Goal: Find specific page/section: Find specific page/section

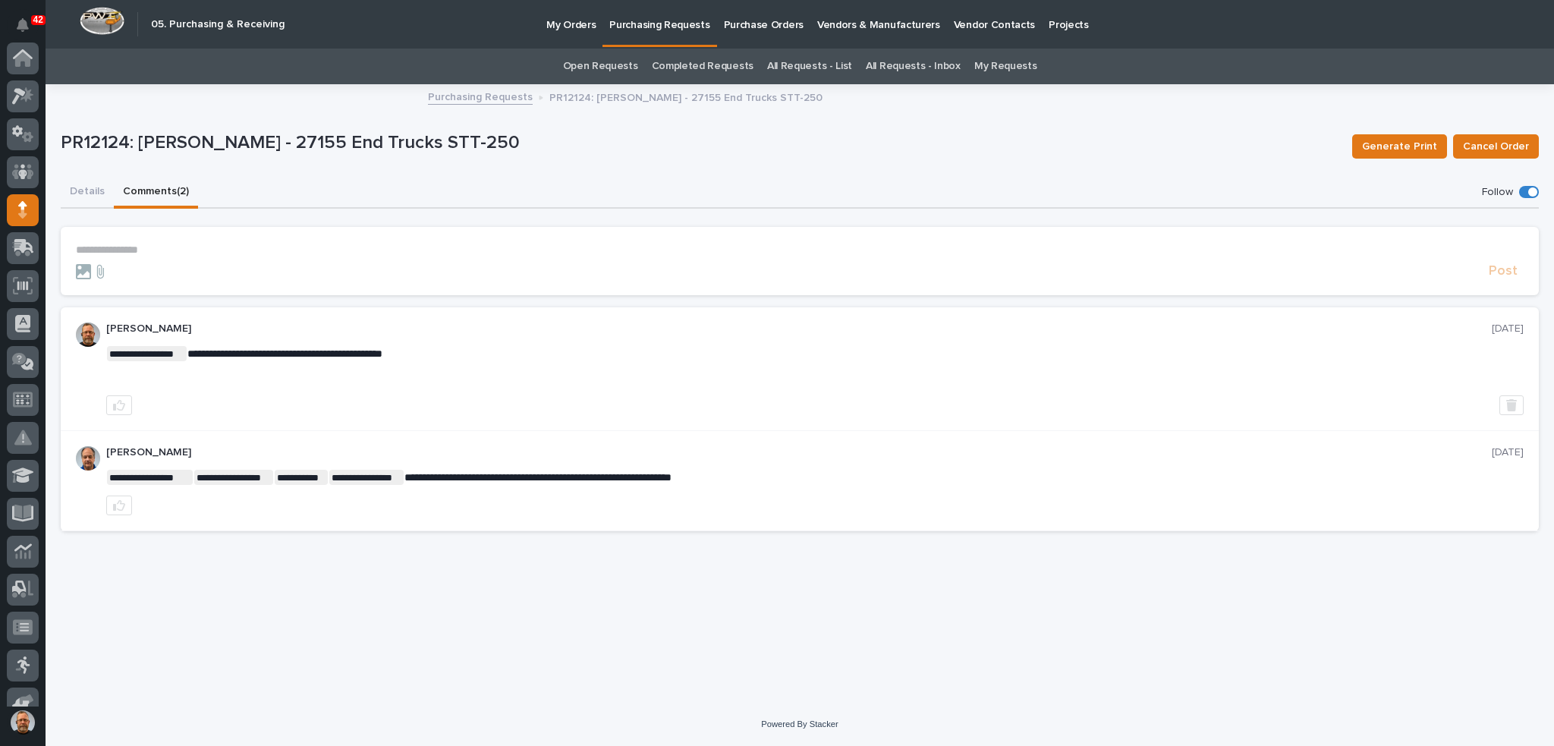
scroll to position [152, 0]
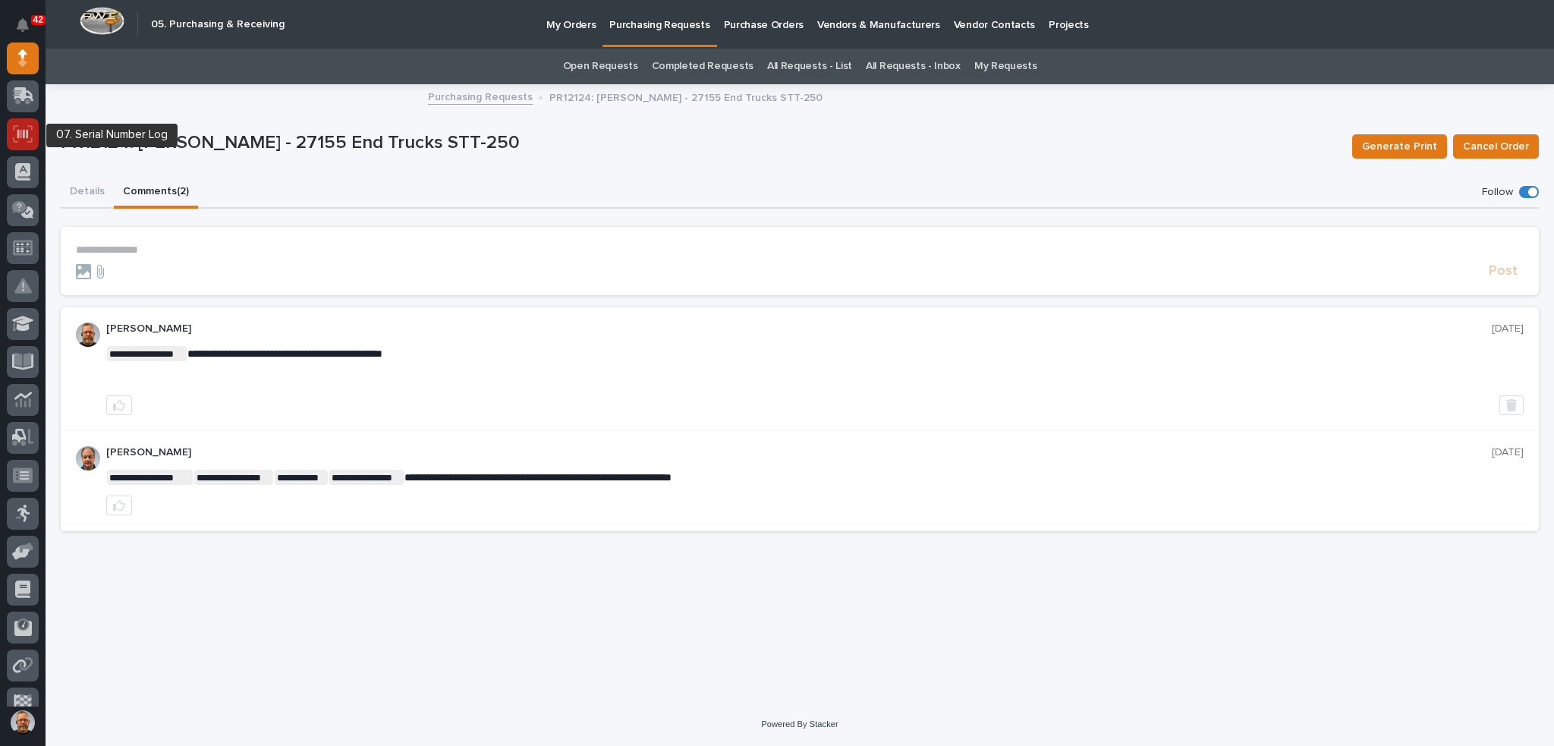
click at [16, 131] on icon at bounding box center [23, 133] width 20 height 17
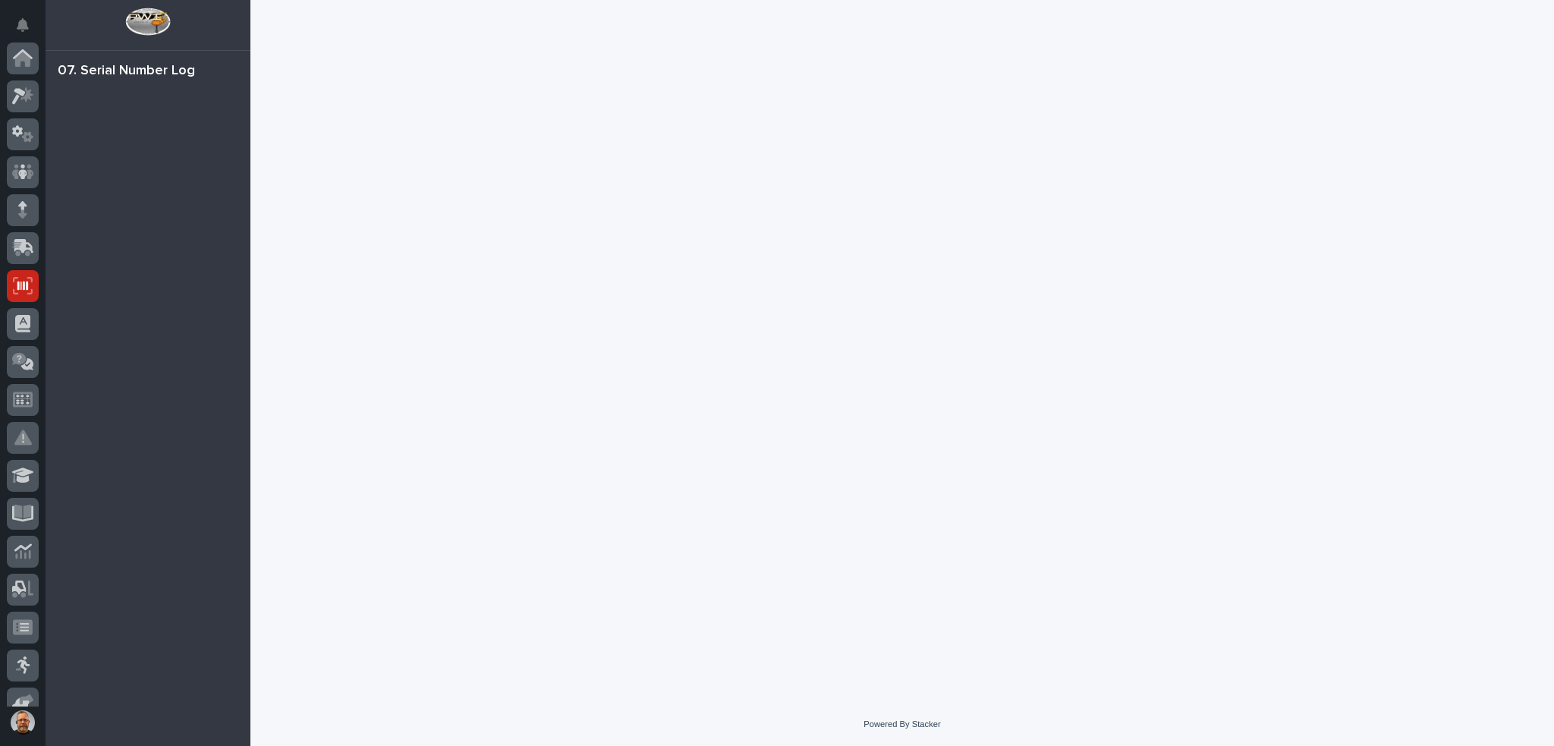
scroll to position [228, 0]
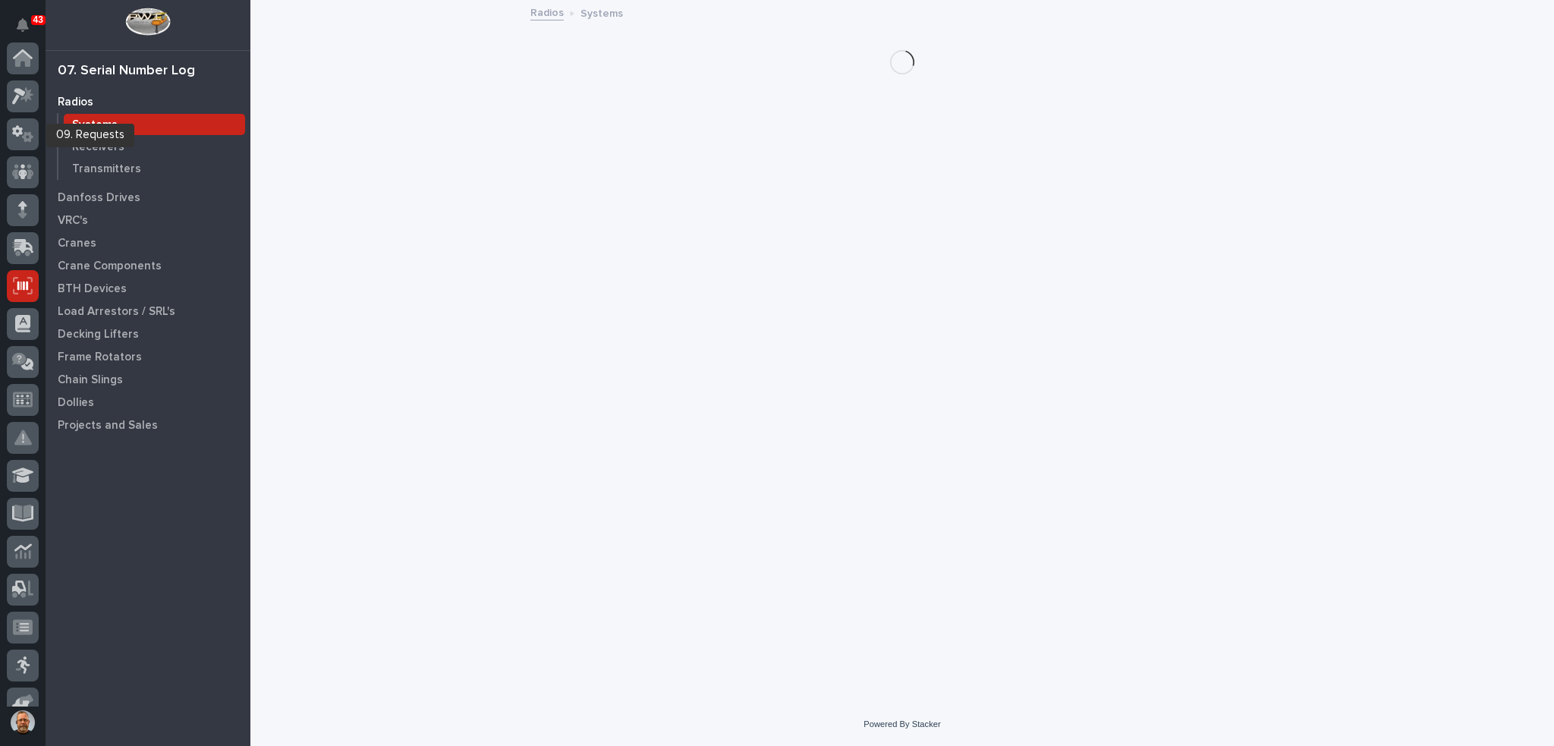
scroll to position [228, 0]
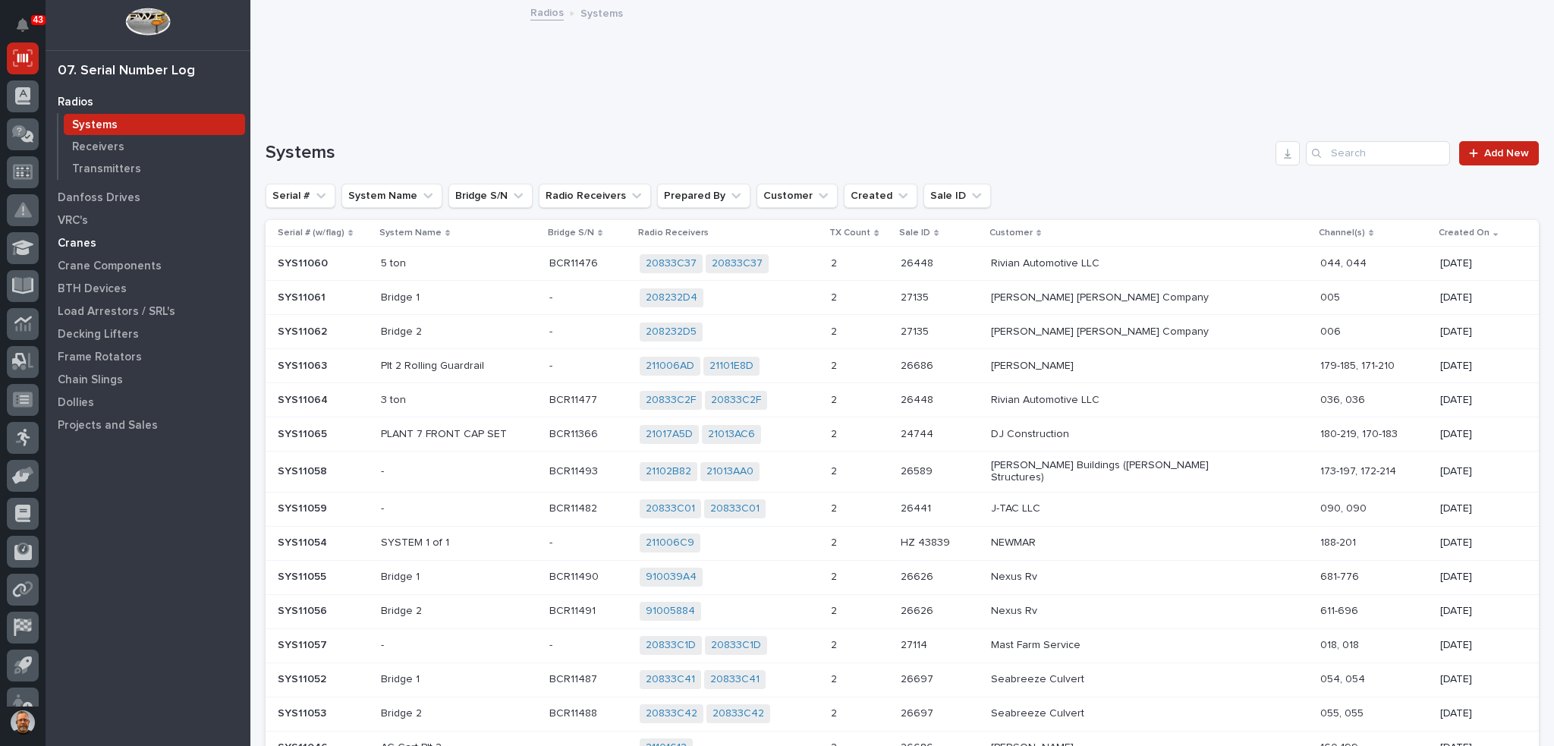
click at [81, 245] on p "Cranes" at bounding box center [77, 244] width 39 height 14
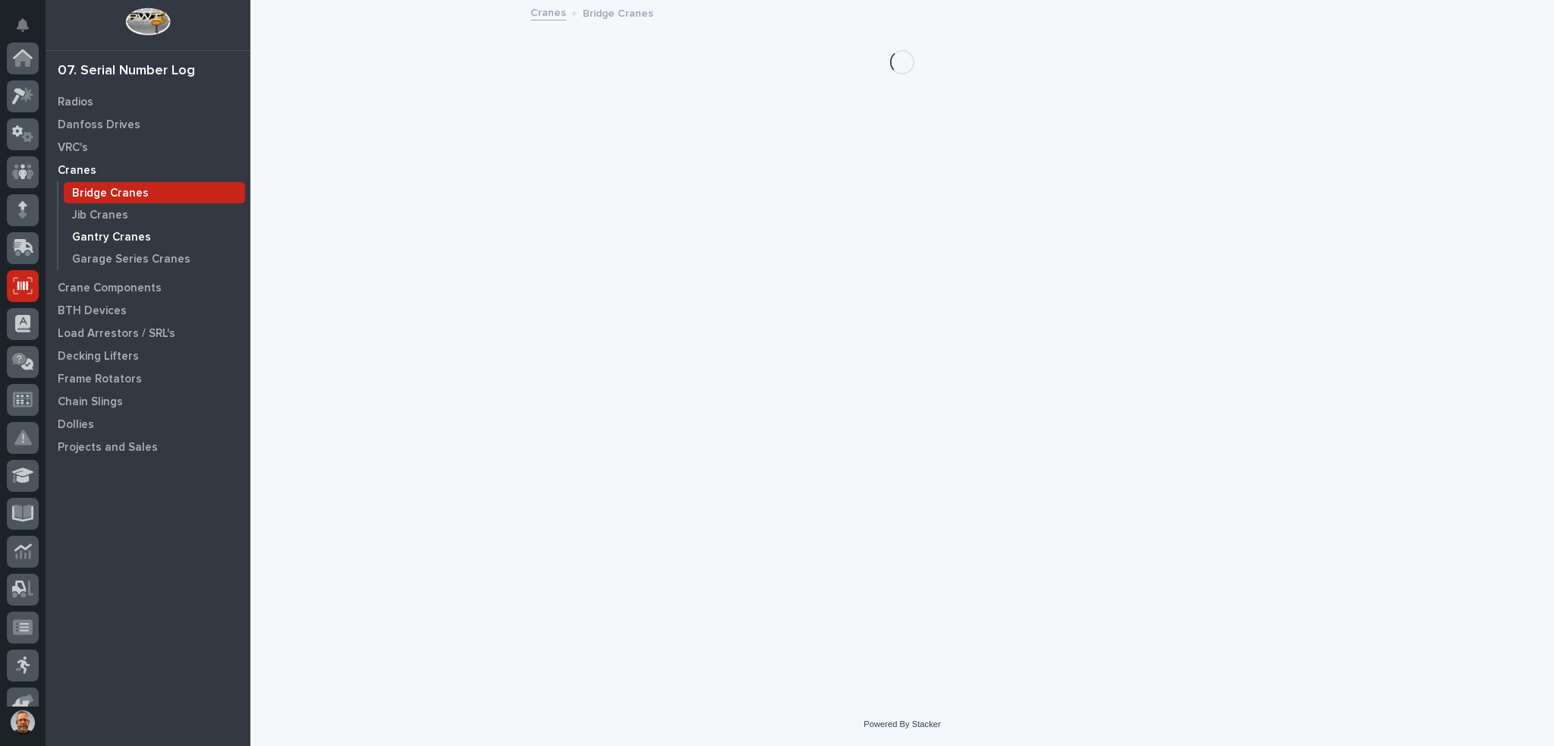
scroll to position [228, 0]
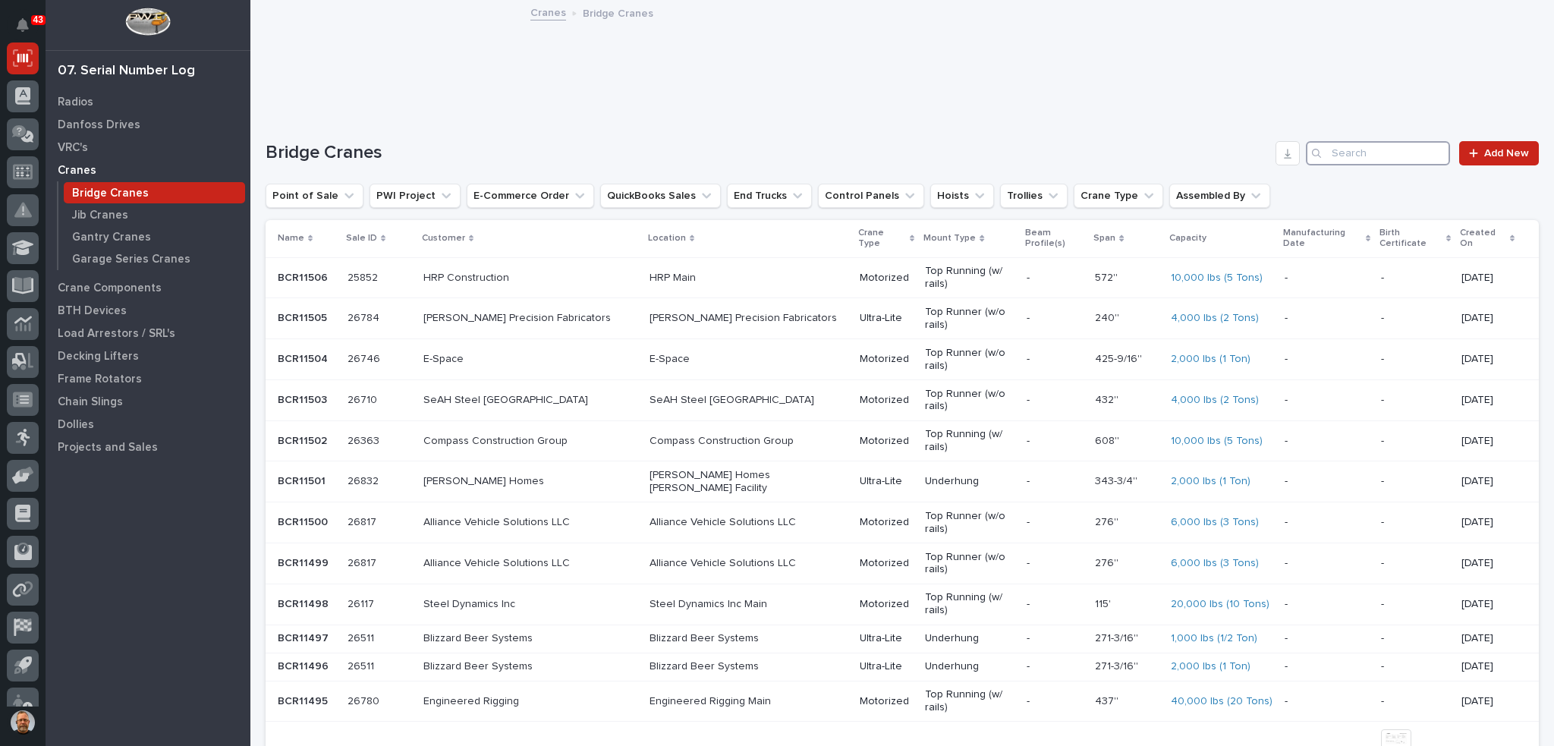
click at [1322, 150] on input "Search" at bounding box center [1378, 153] width 144 height 24
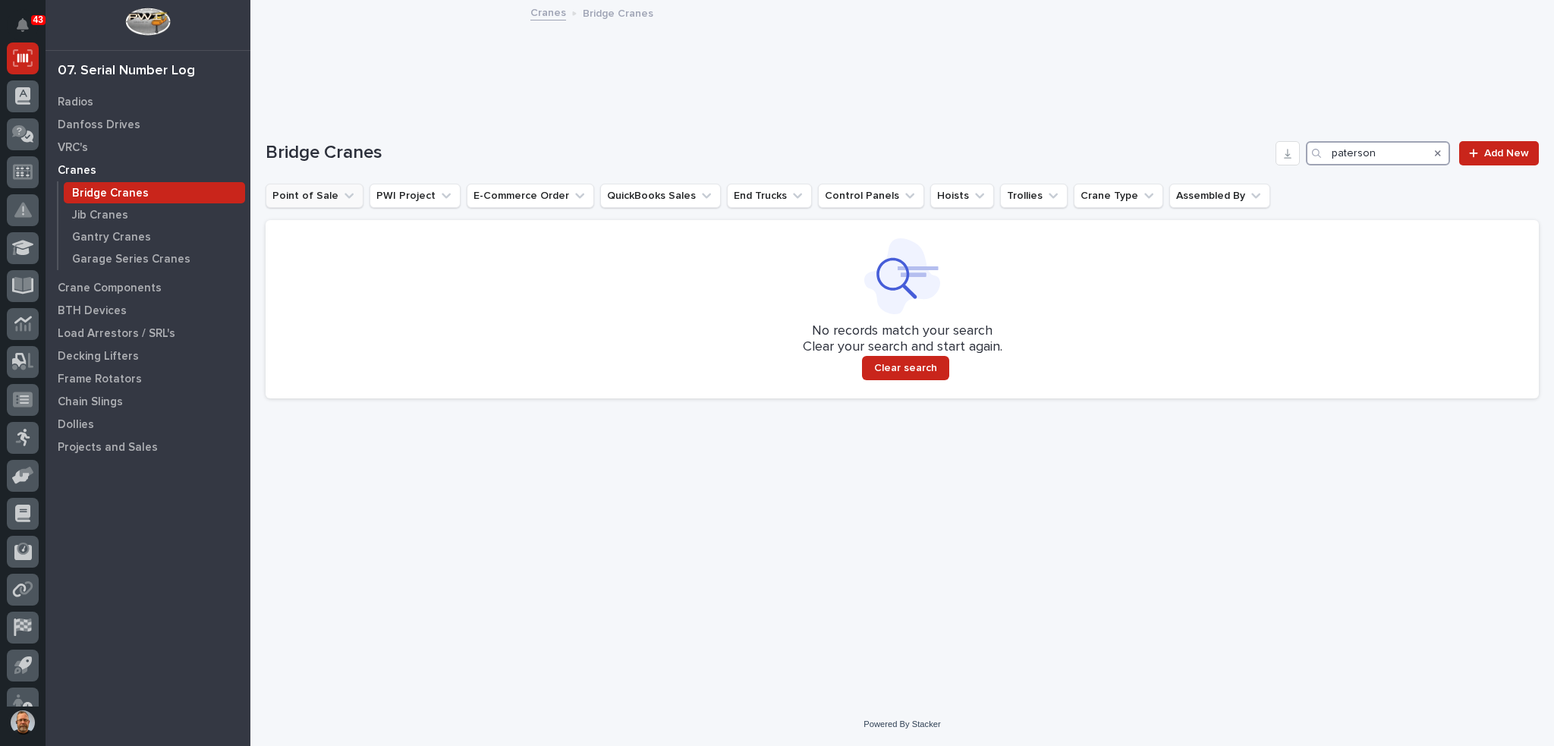
type input "paterson"
click at [345, 197] on icon "Point of Sale" at bounding box center [349, 195] width 9 height 5
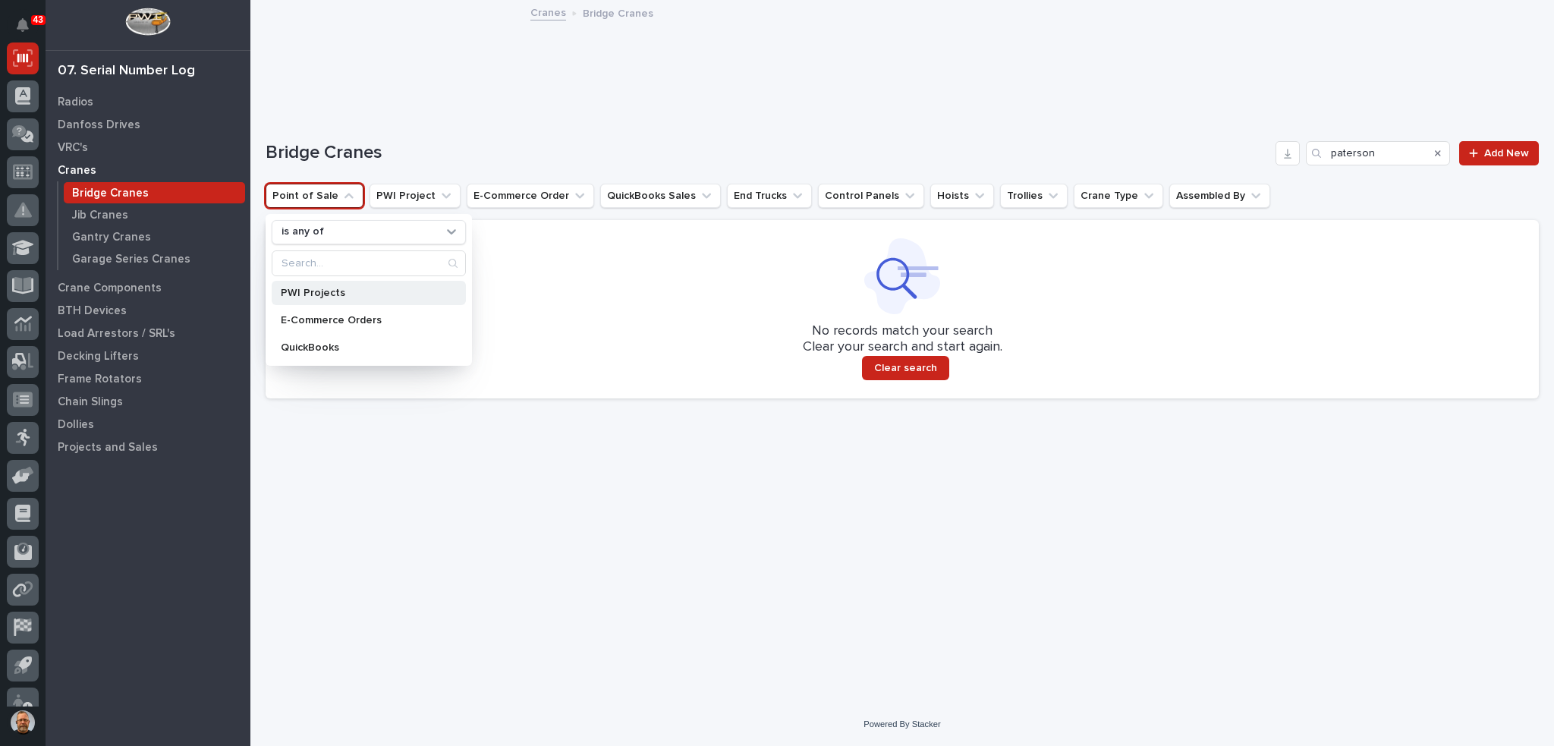
click at [317, 294] on p "PWI Projects" at bounding box center [361, 293] width 161 height 11
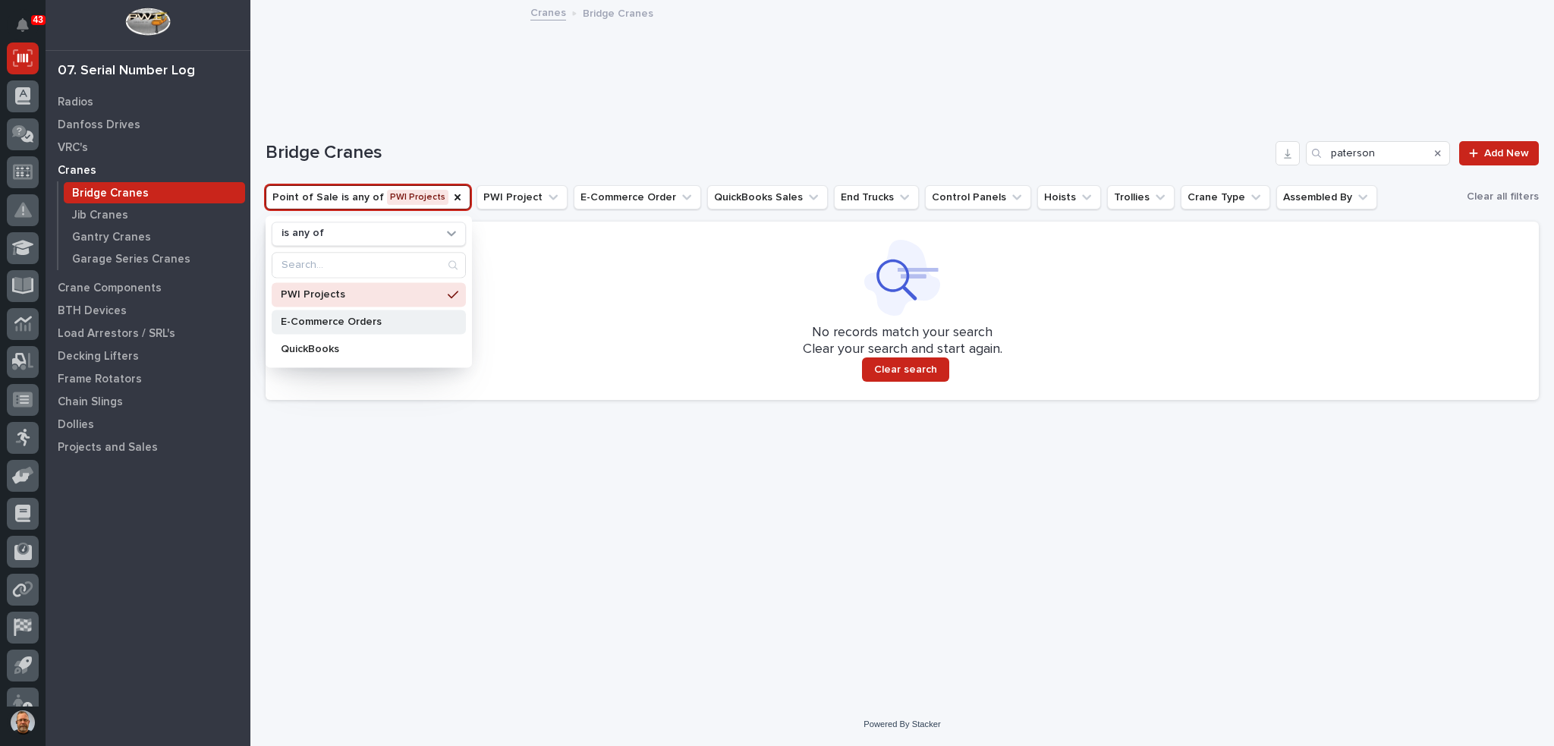
click at [347, 320] on p "E-Commerce Orders" at bounding box center [361, 321] width 161 height 11
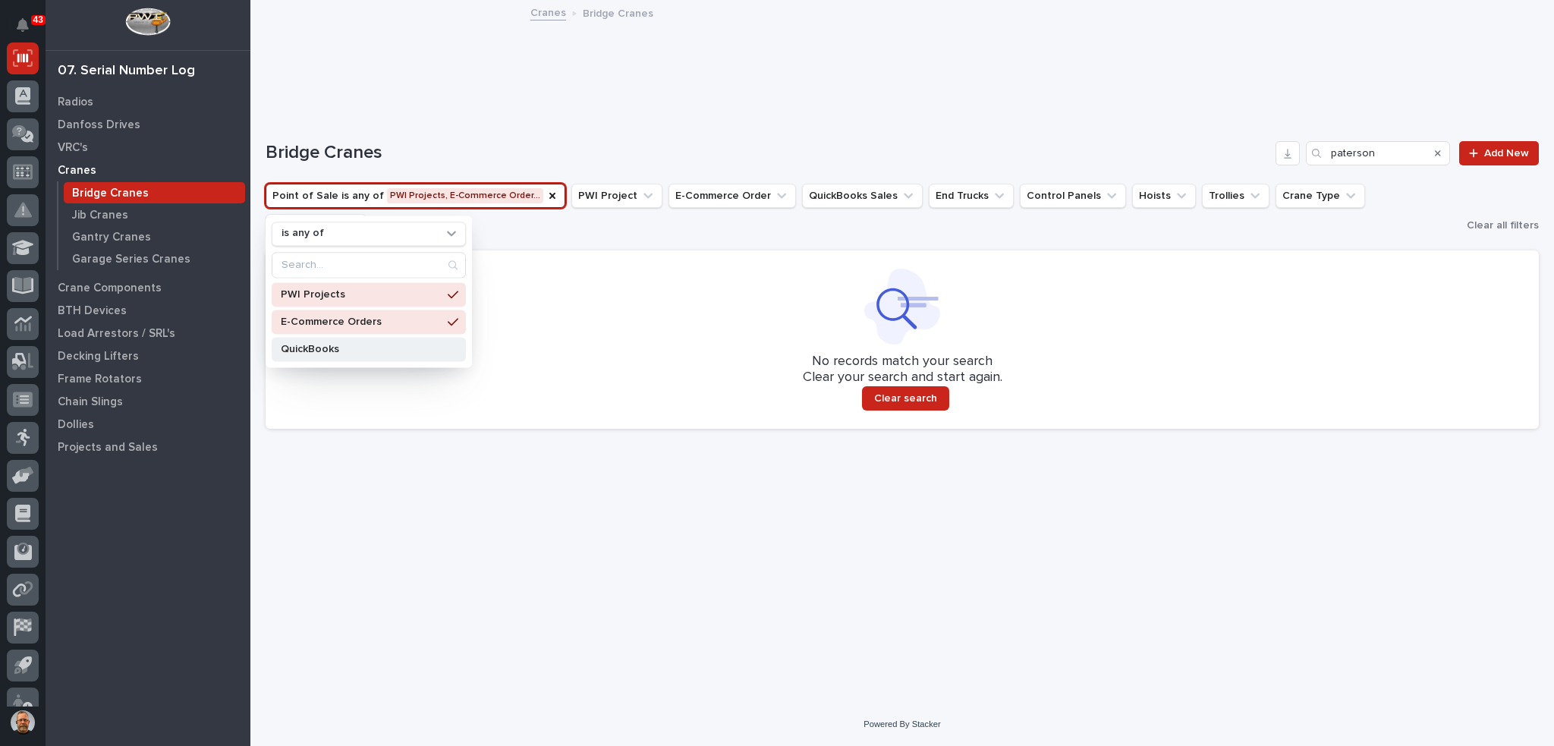
click at [323, 346] on p "QuickBooks" at bounding box center [361, 349] width 161 height 11
click at [1397, 153] on input "paterson" at bounding box center [1378, 153] width 144 height 24
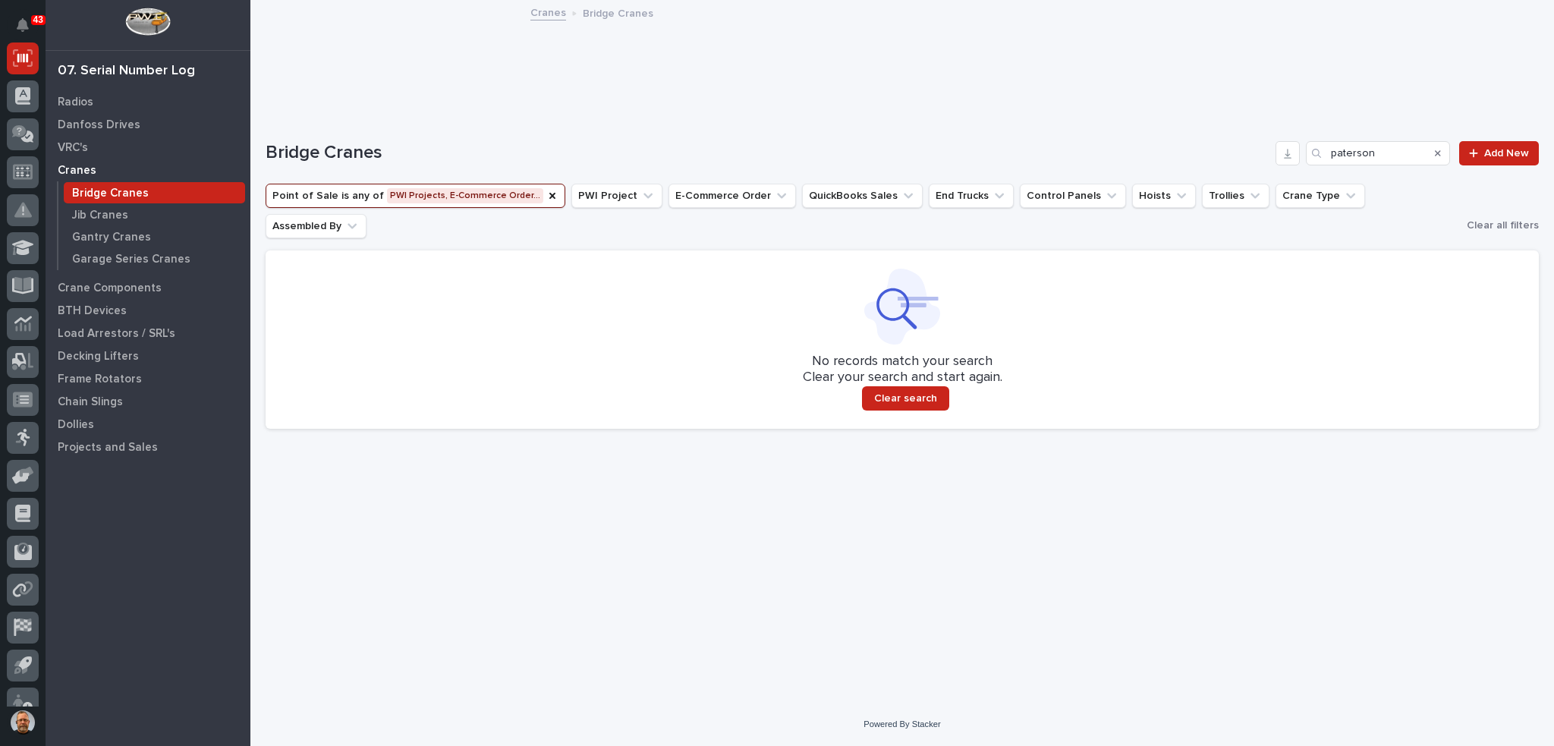
click at [1316, 152] on icon "Search" at bounding box center [1316, 153] width 9 height 9
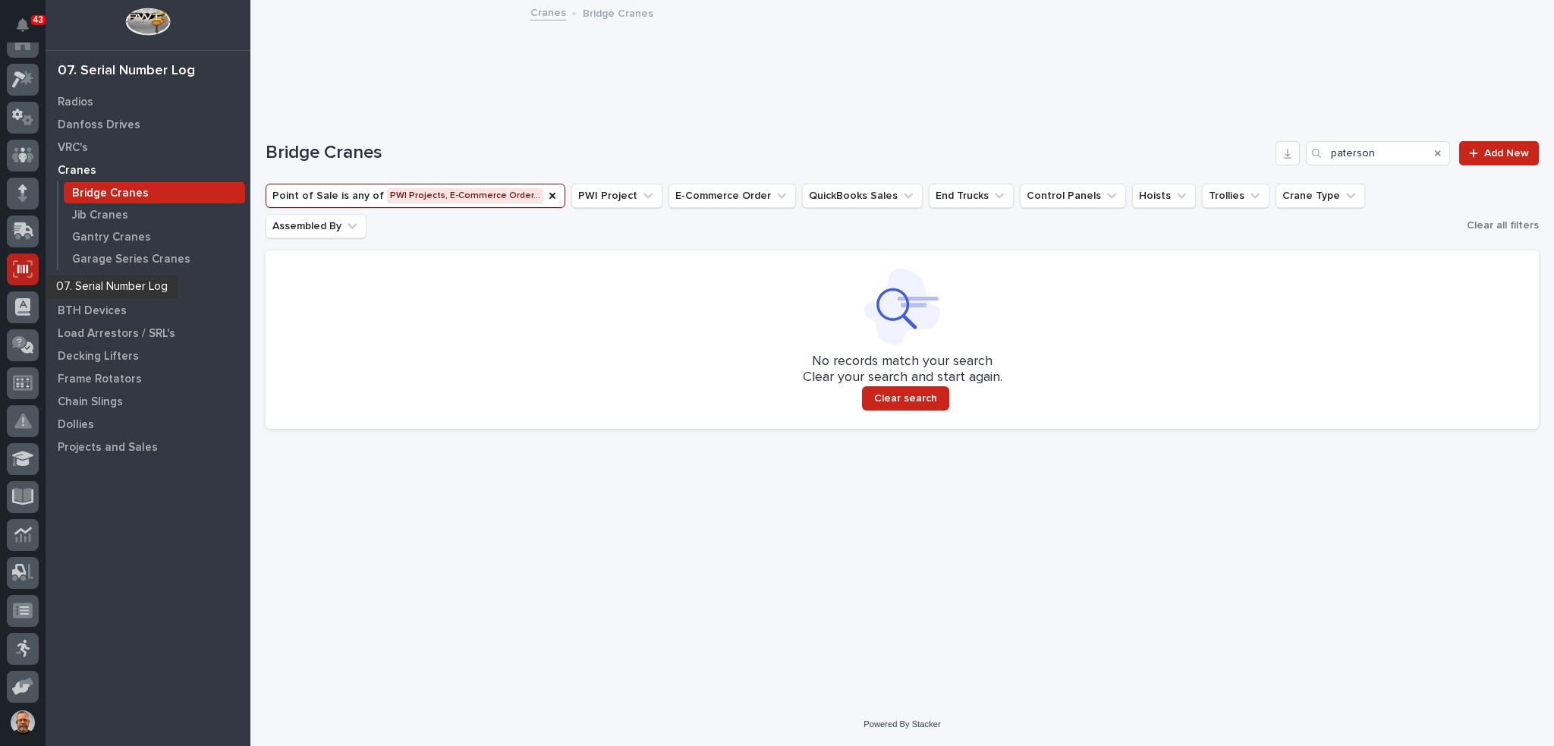
scroll to position [0, 0]
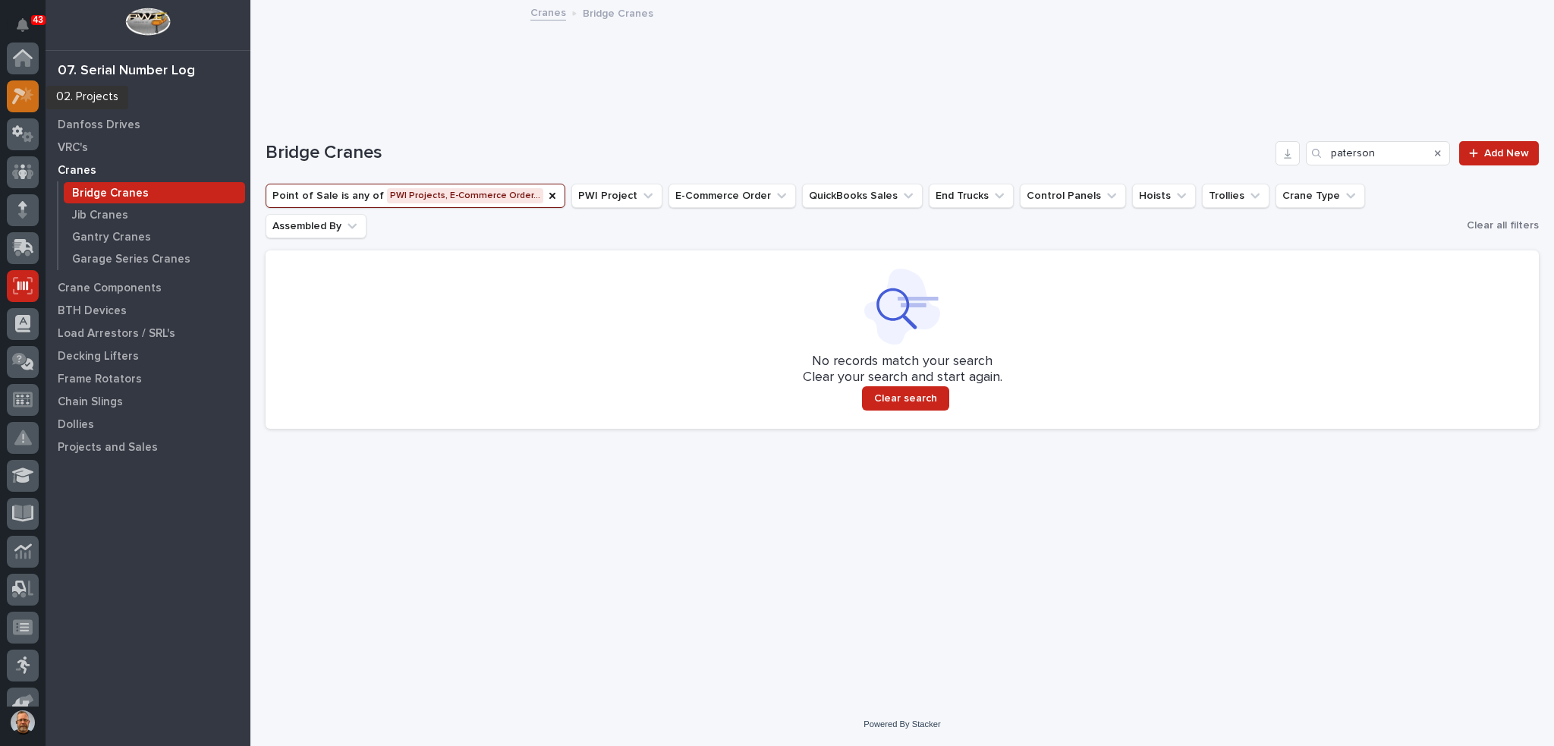
click at [20, 95] on icon at bounding box center [23, 95] width 22 height 17
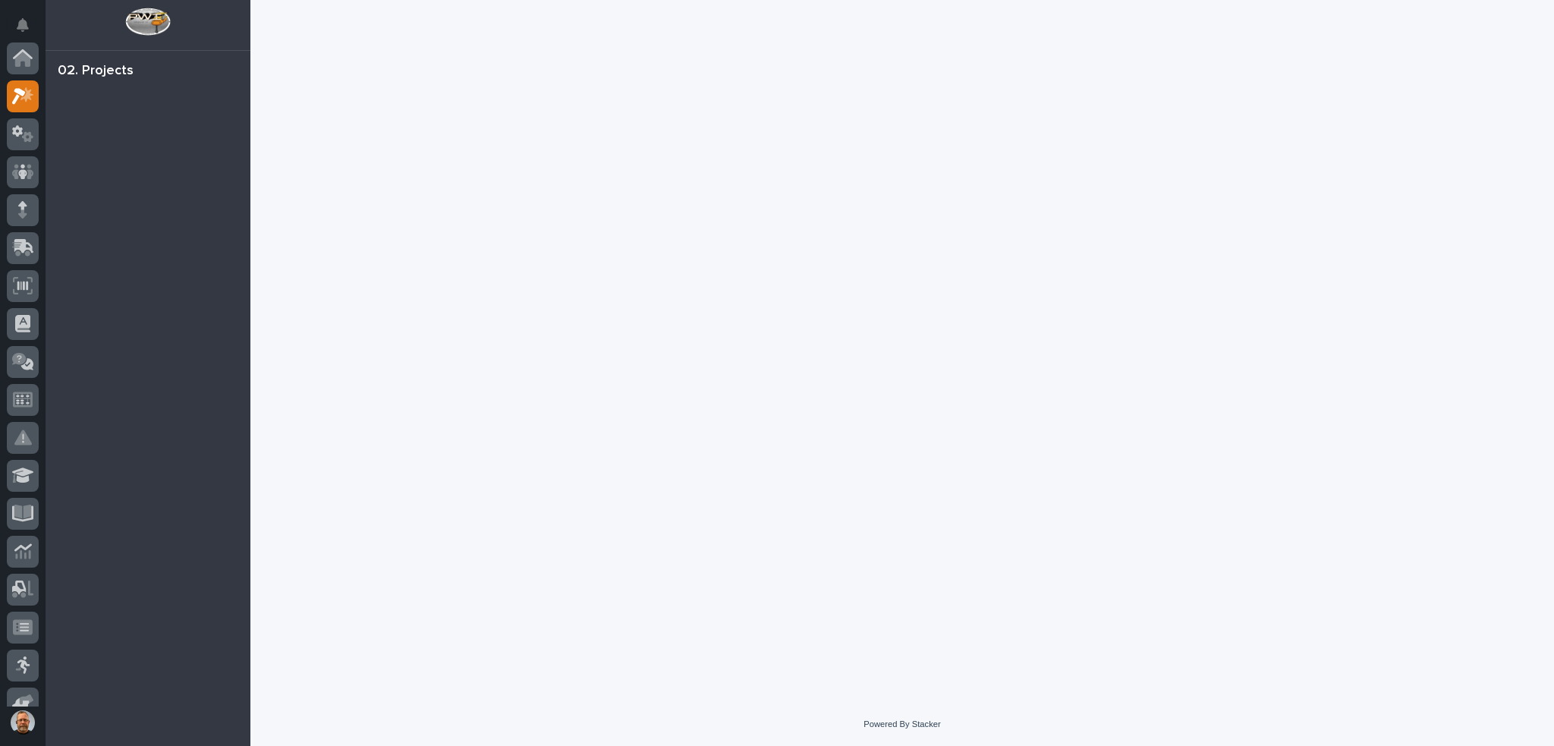
scroll to position [38, 0]
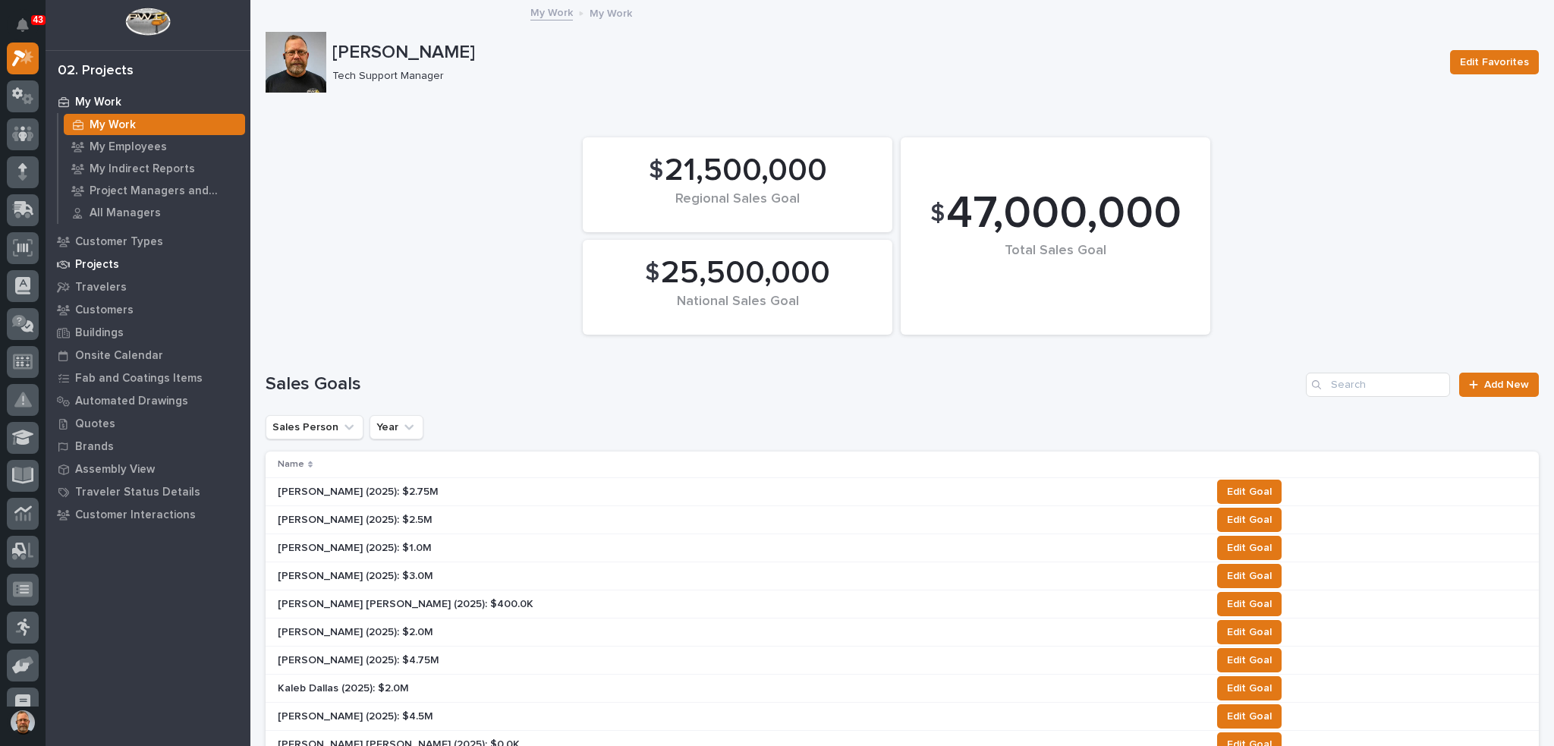
click at [105, 263] on p "Projects" at bounding box center [97, 265] width 44 height 14
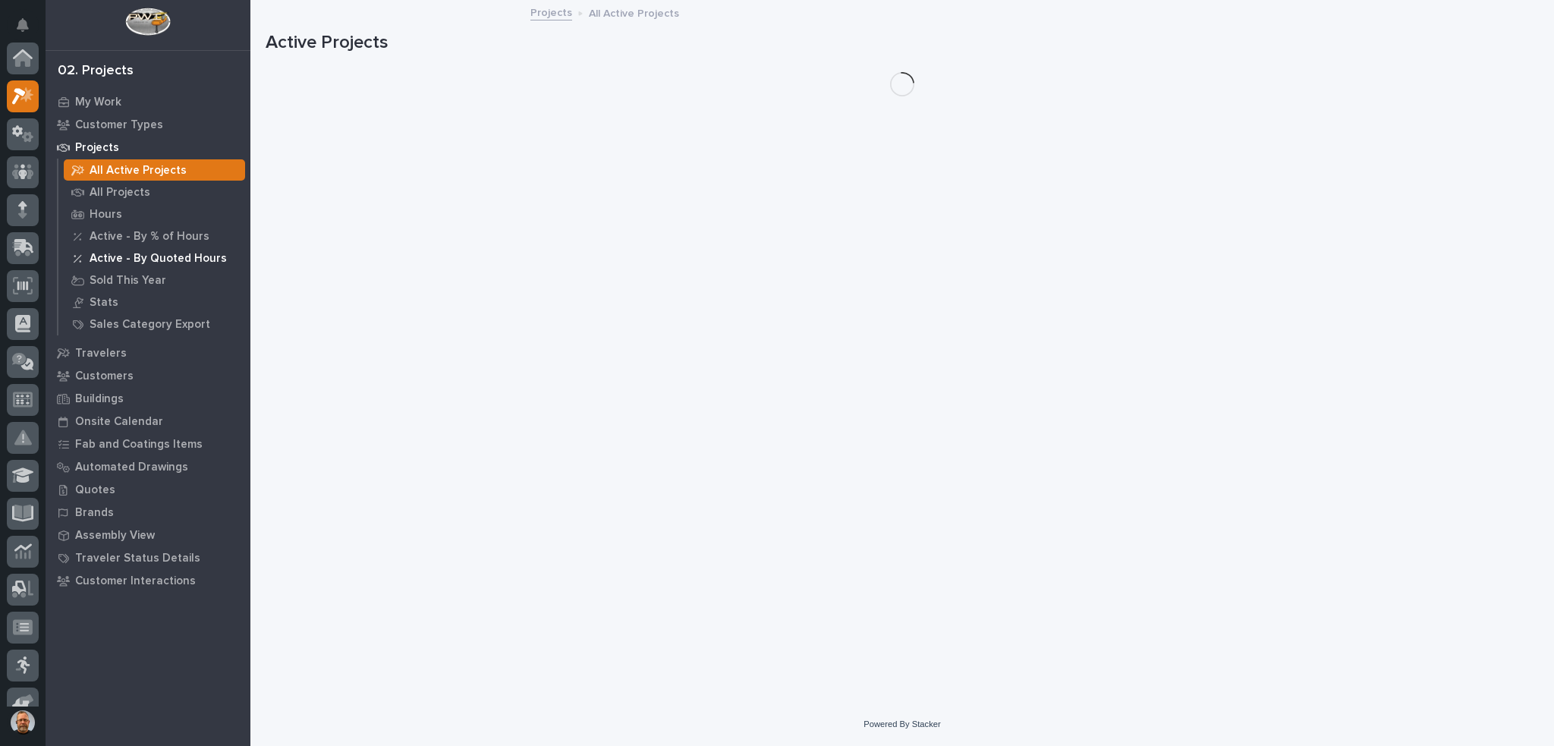
scroll to position [38, 0]
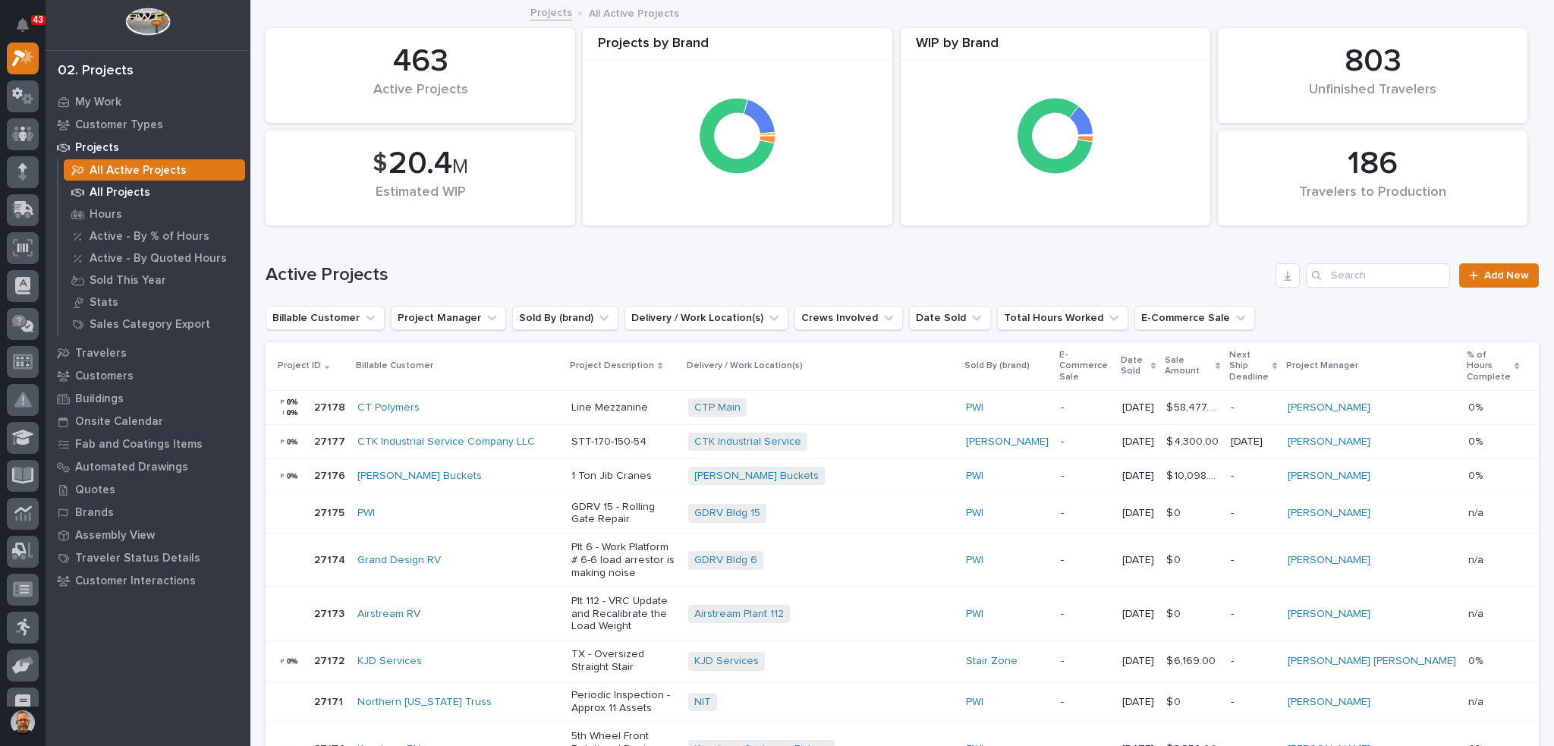
click at [130, 193] on p "All Projects" at bounding box center [120, 193] width 61 height 14
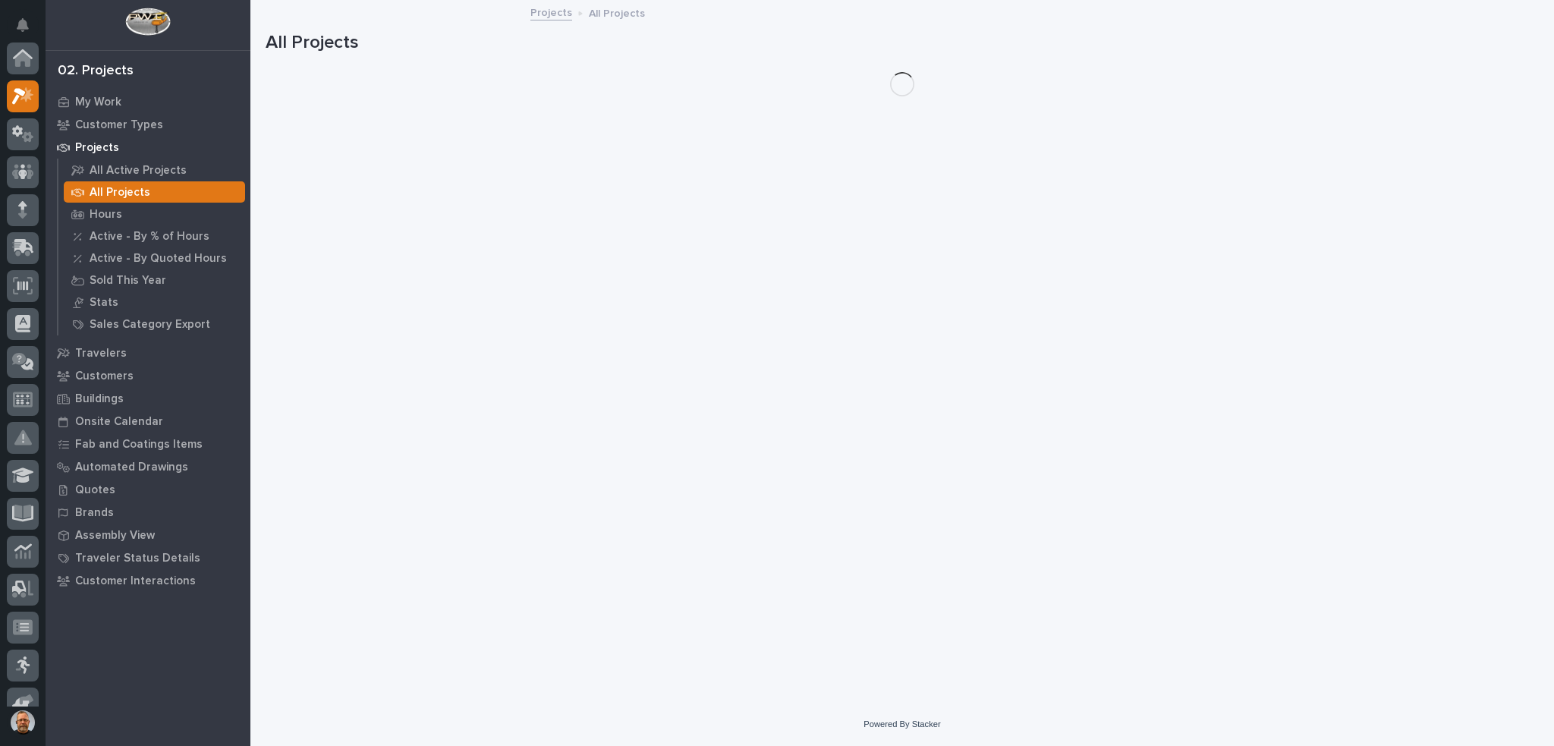
scroll to position [38, 0]
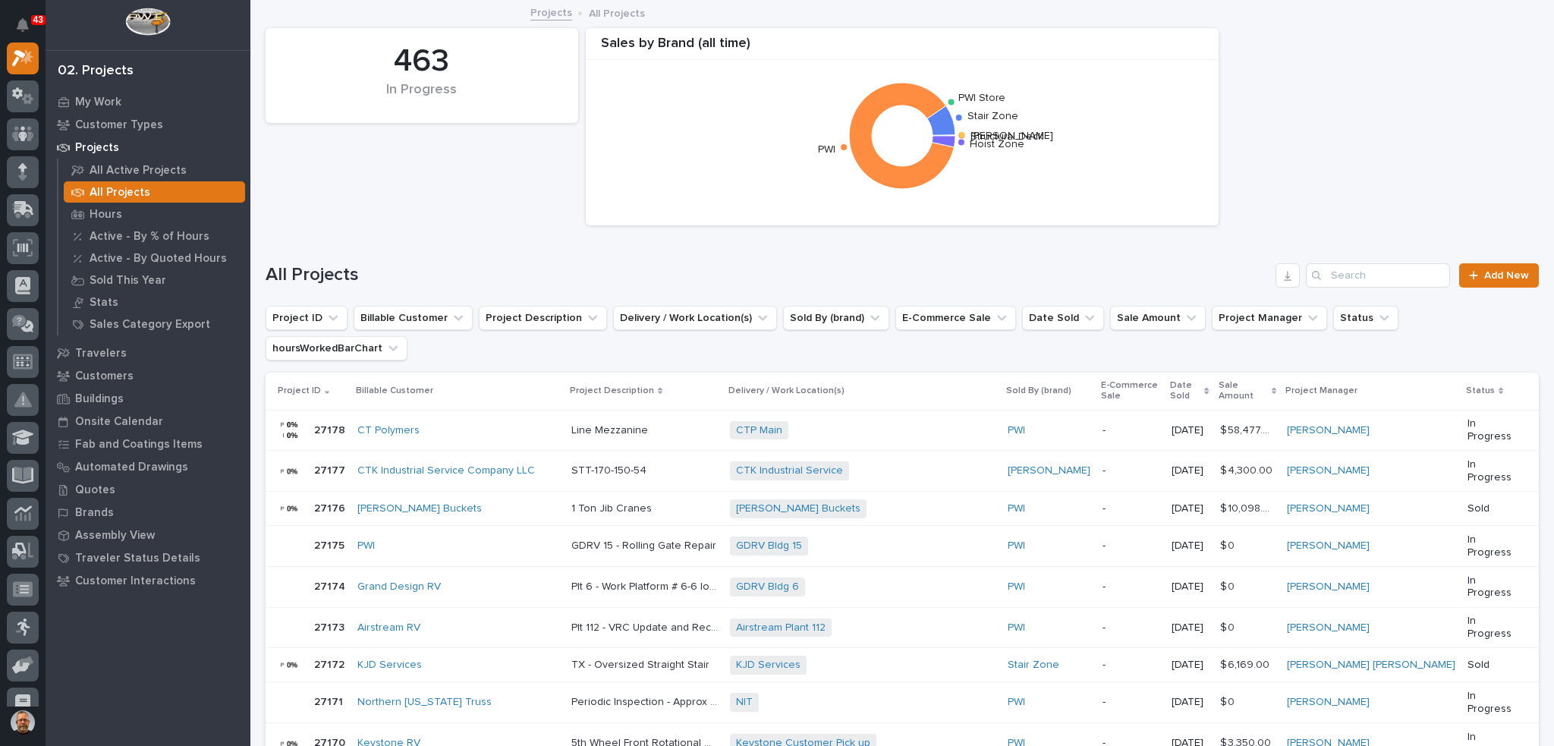
click at [599, 13] on p "All Projects" at bounding box center [617, 12] width 56 height 17
click at [1330, 272] on input "Search" at bounding box center [1378, 275] width 144 height 24
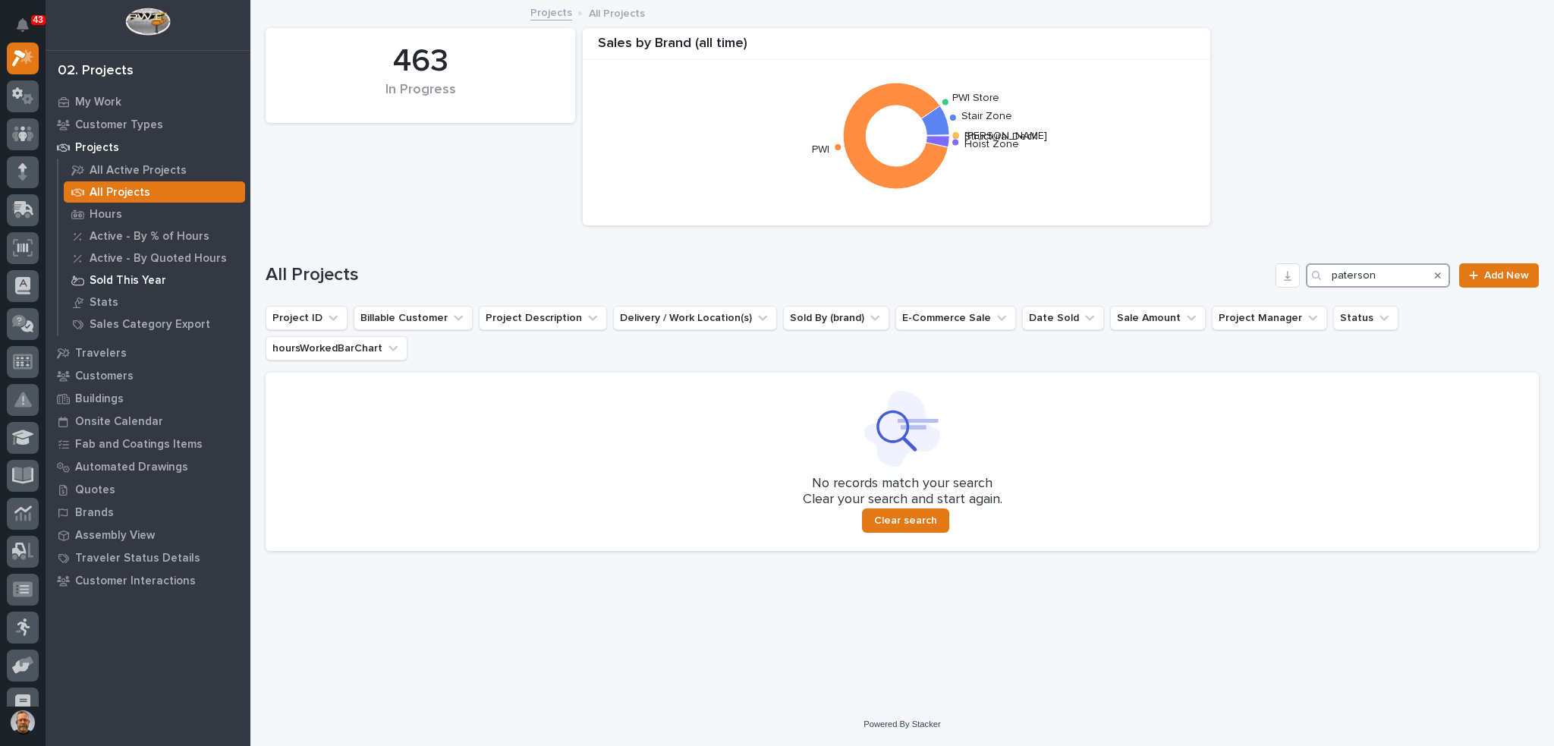
type input "paterson"
click at [167, 279] on div "Sold This Year" at bounding box center [154, 279] width 181 height 21
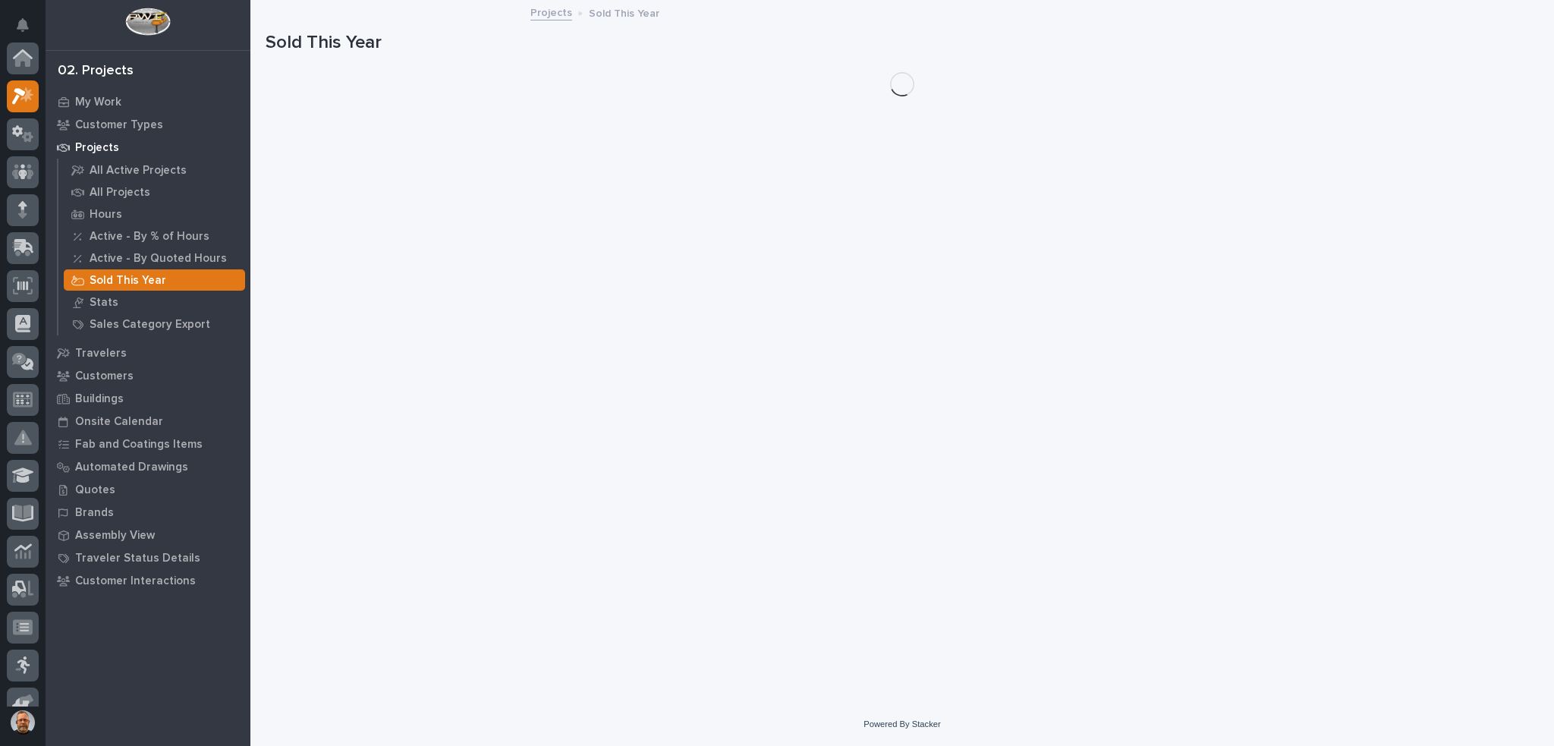
scroll to position [38, 0]
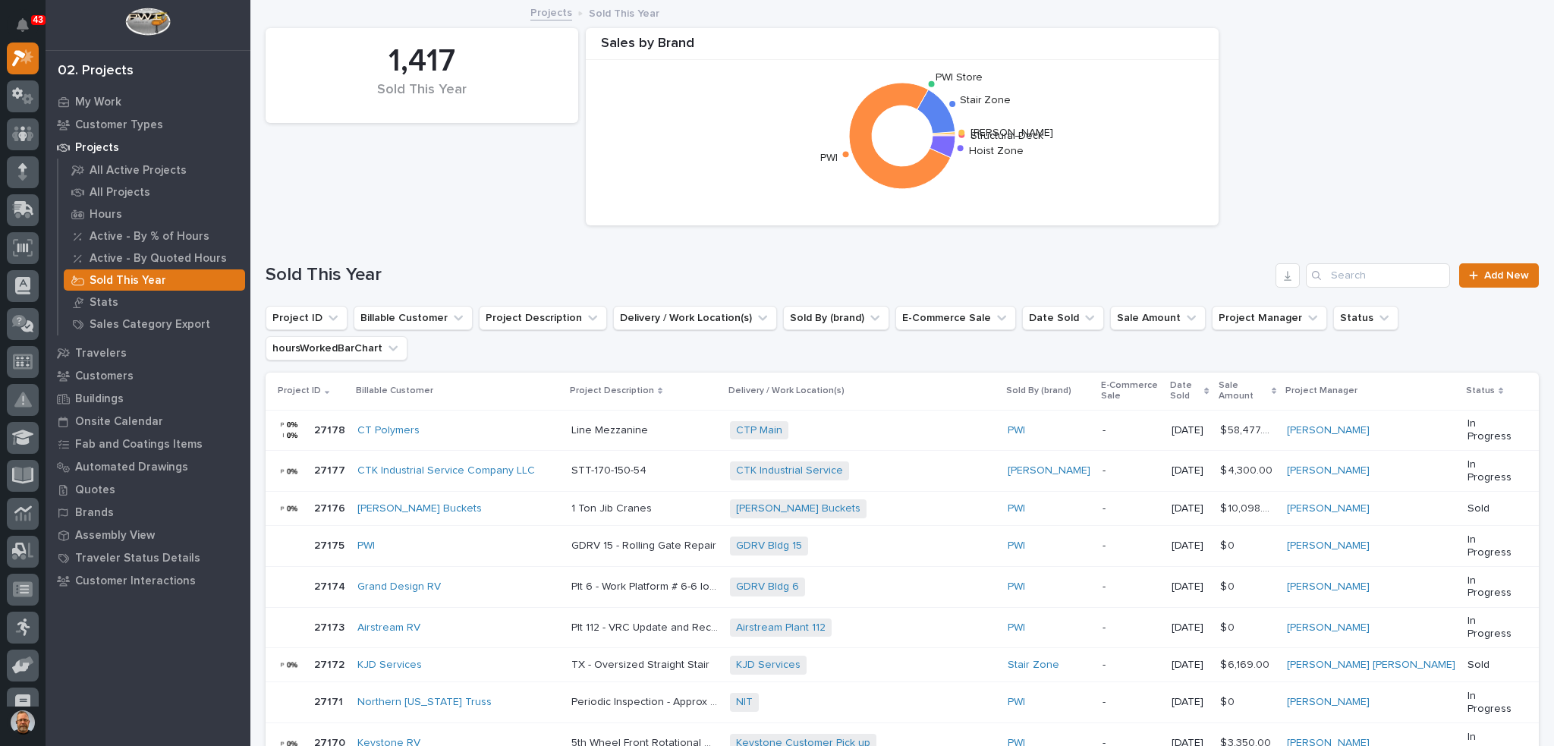
click at [1318, 272] on div "Search" at bounding box center [1318, 275] width 24 height 24
click at [1324, 276] on input "Search" at bounding box center [1378, 275] width 144 height 24
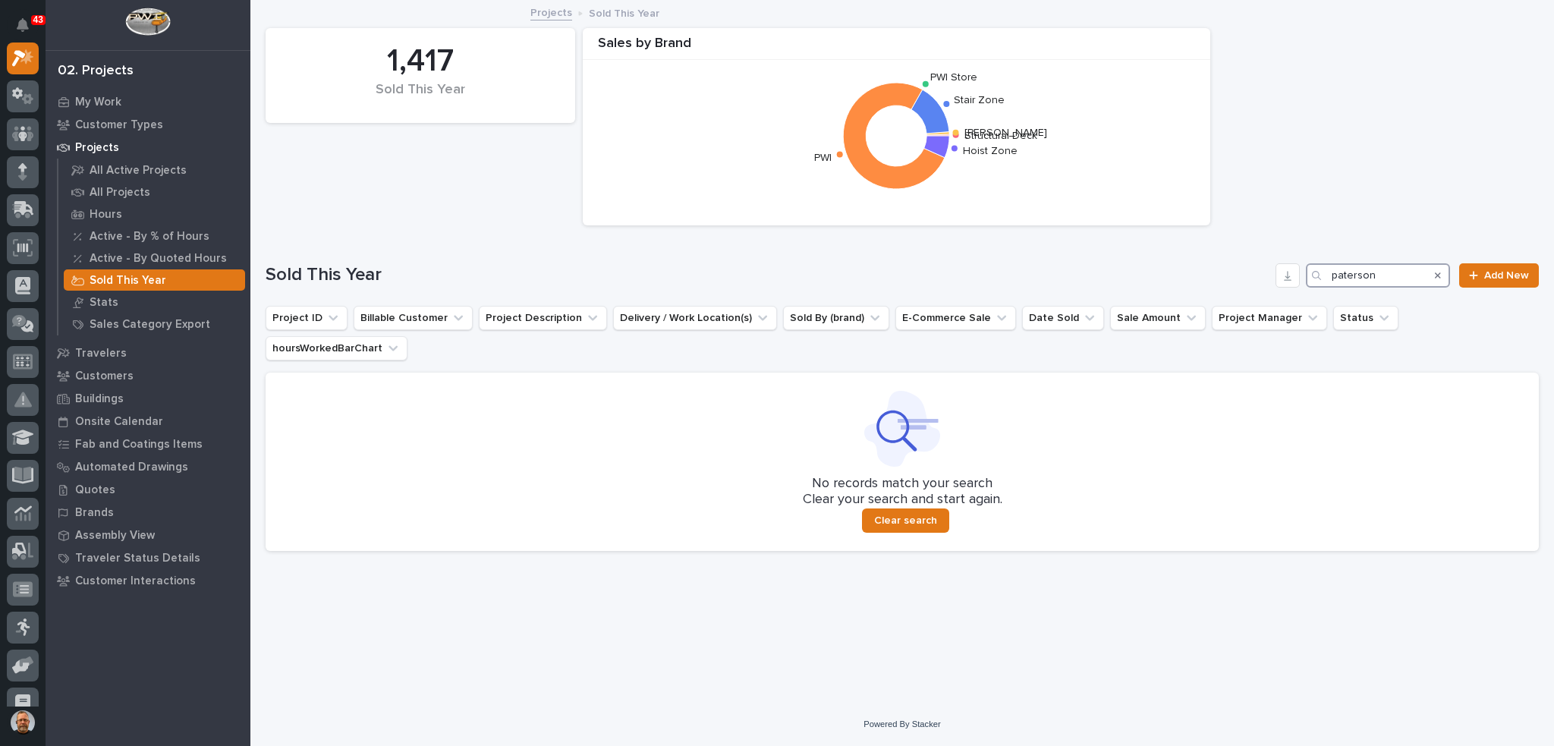
drag, startPoint x: 1378, startPoint y: 273, endPoint x: 1269, endPoint y: 287, distance: 109.4
click at [1269, 287] on div "Sold This Year paterson Add New" at bounding box center [903, 275] width 1274 height 24
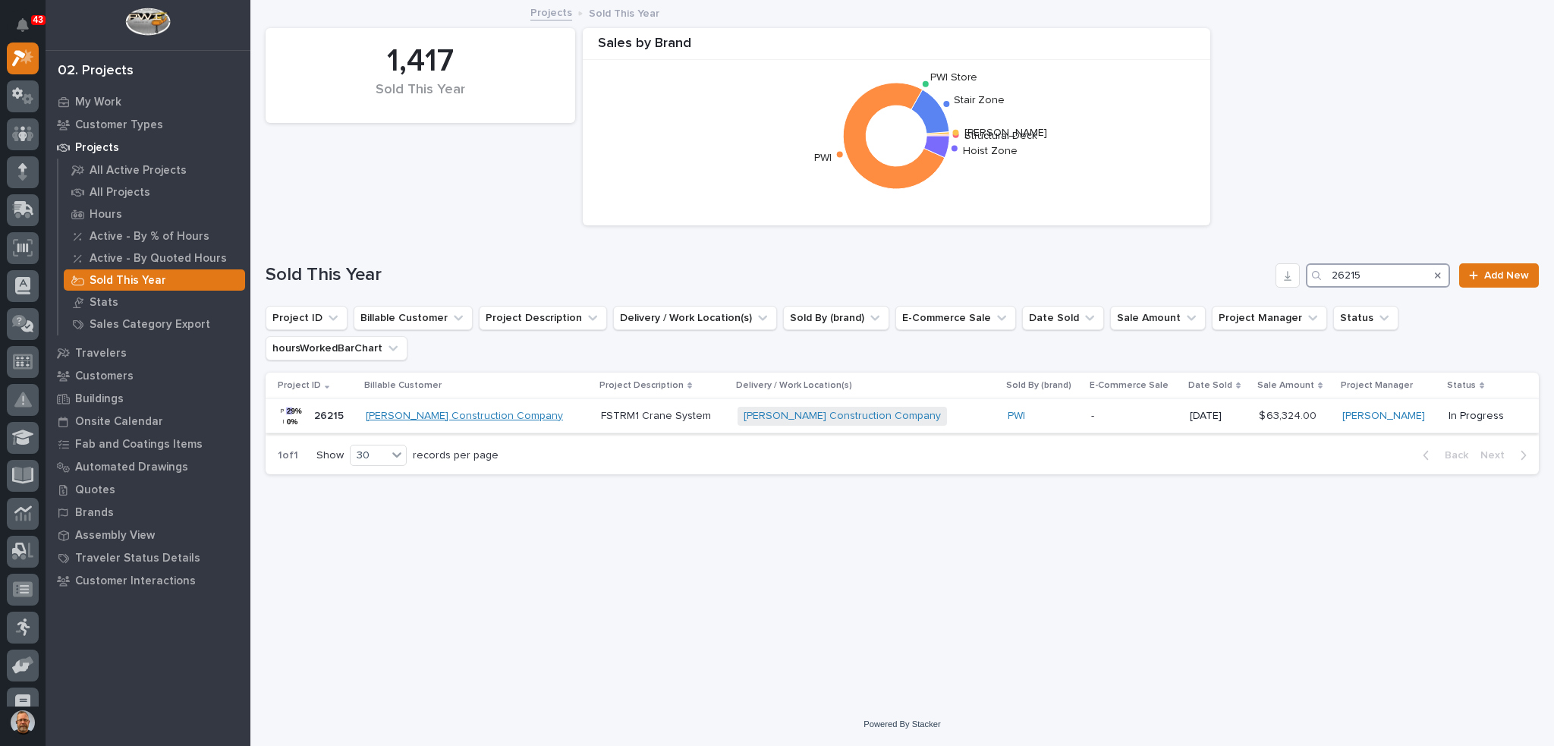
type input "26215"
click at [447, 410] on link "[PERSON_NAME] Construction Company" at bounding box center [464, 416] width 197 height 13
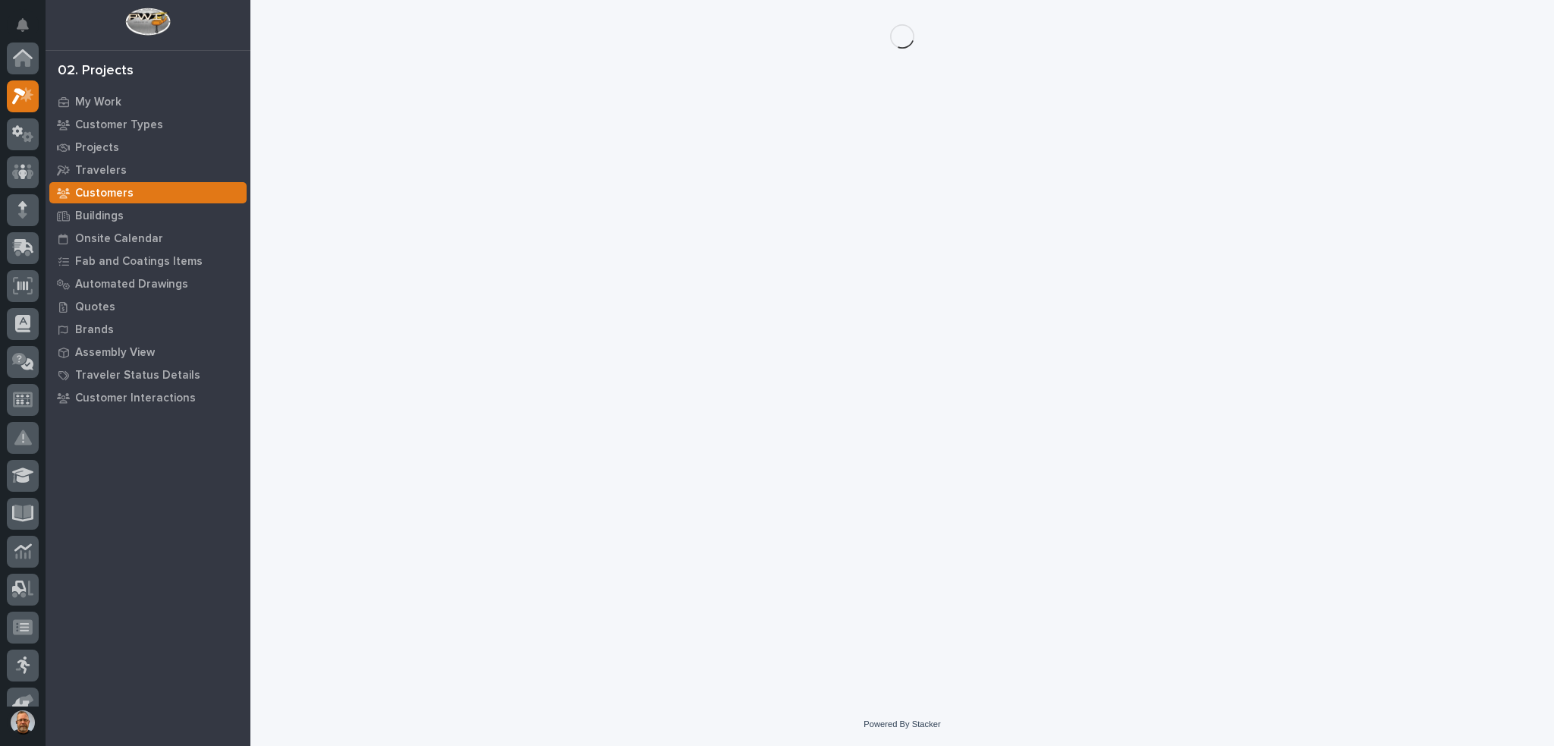
scroll to position [38, 0]
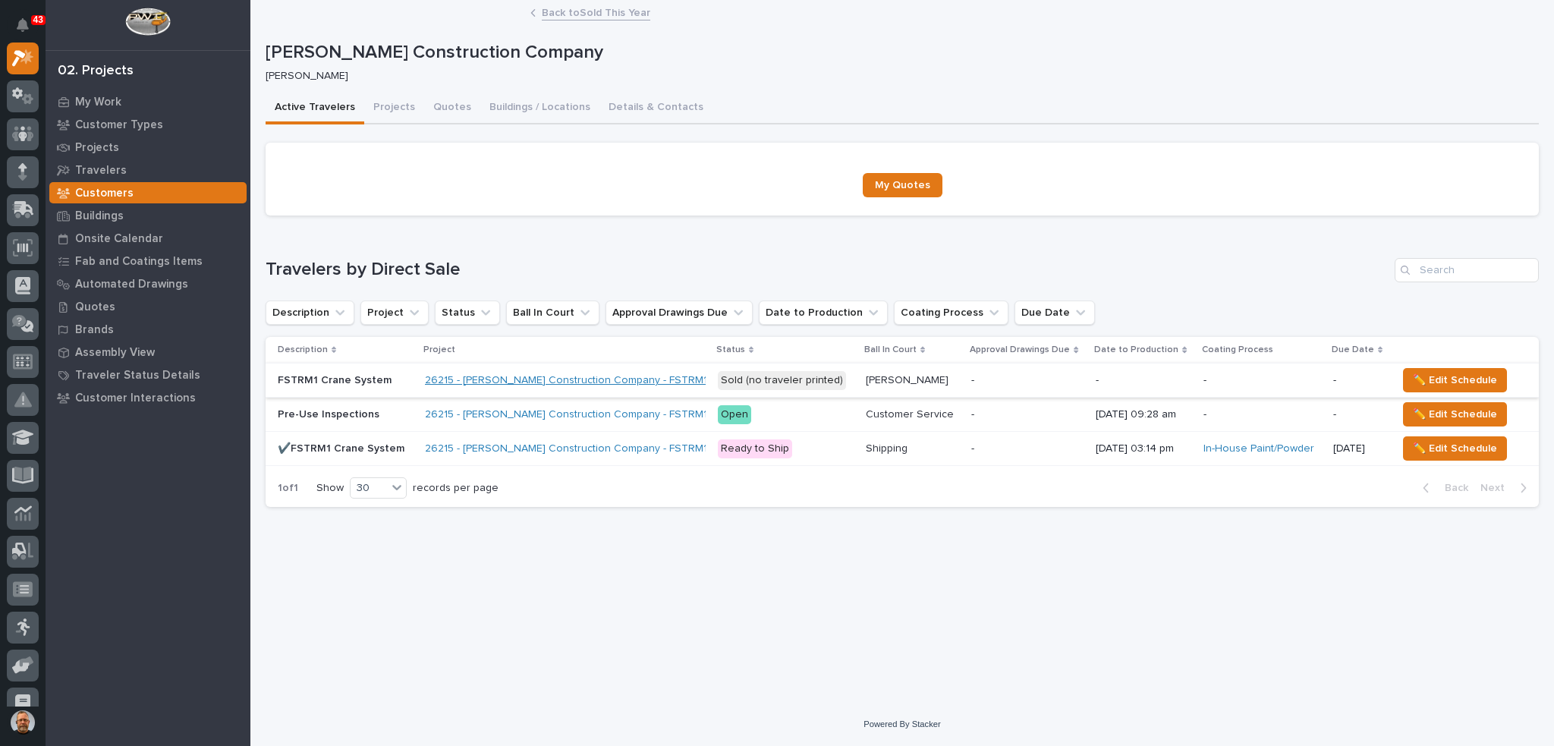
click at [434, 381] on link "26215 - [PERSON_NAME] Construction Company - FSTRM1 Crane System" at bounding box center [602, 380] width 354 height 13
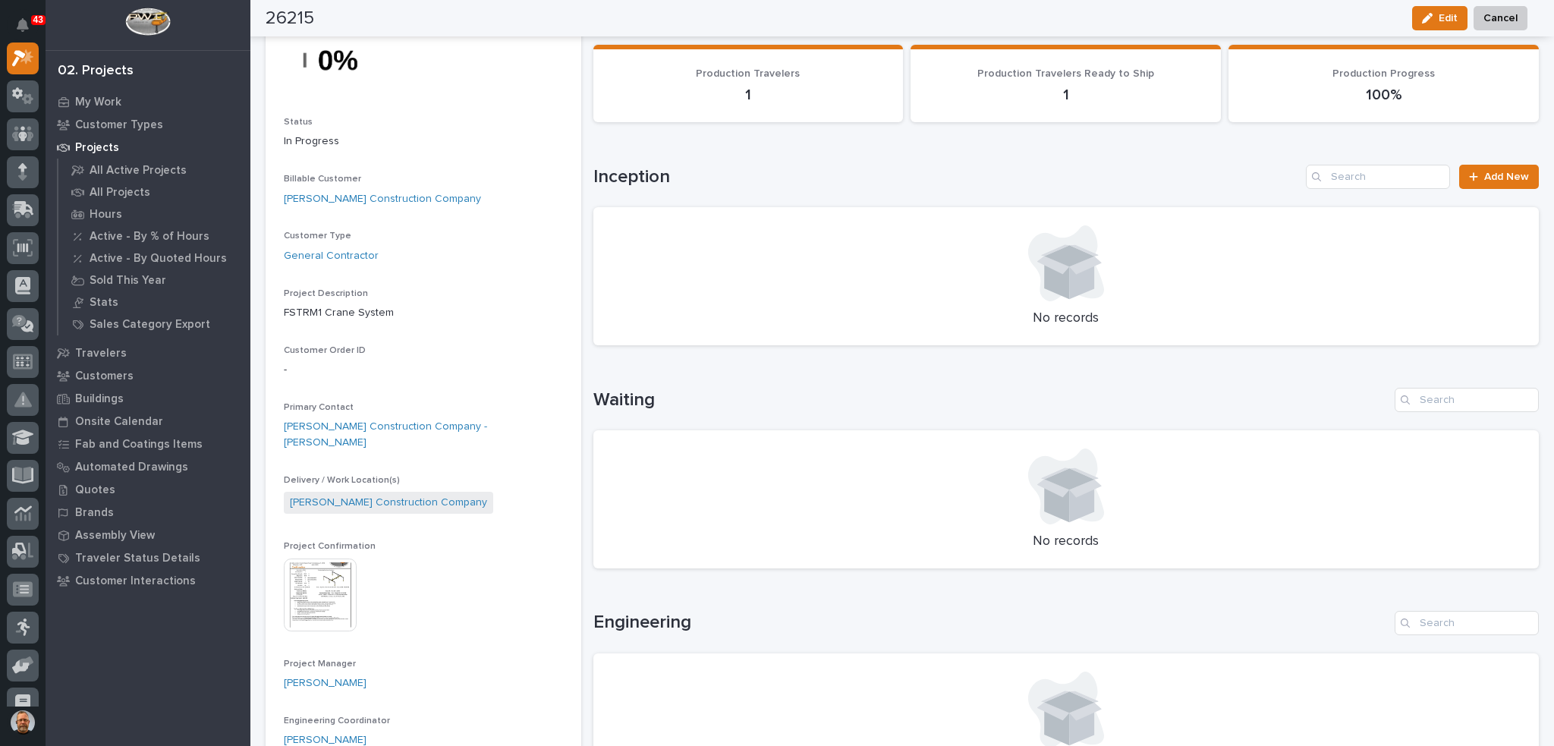
scroll to position [228, 0]
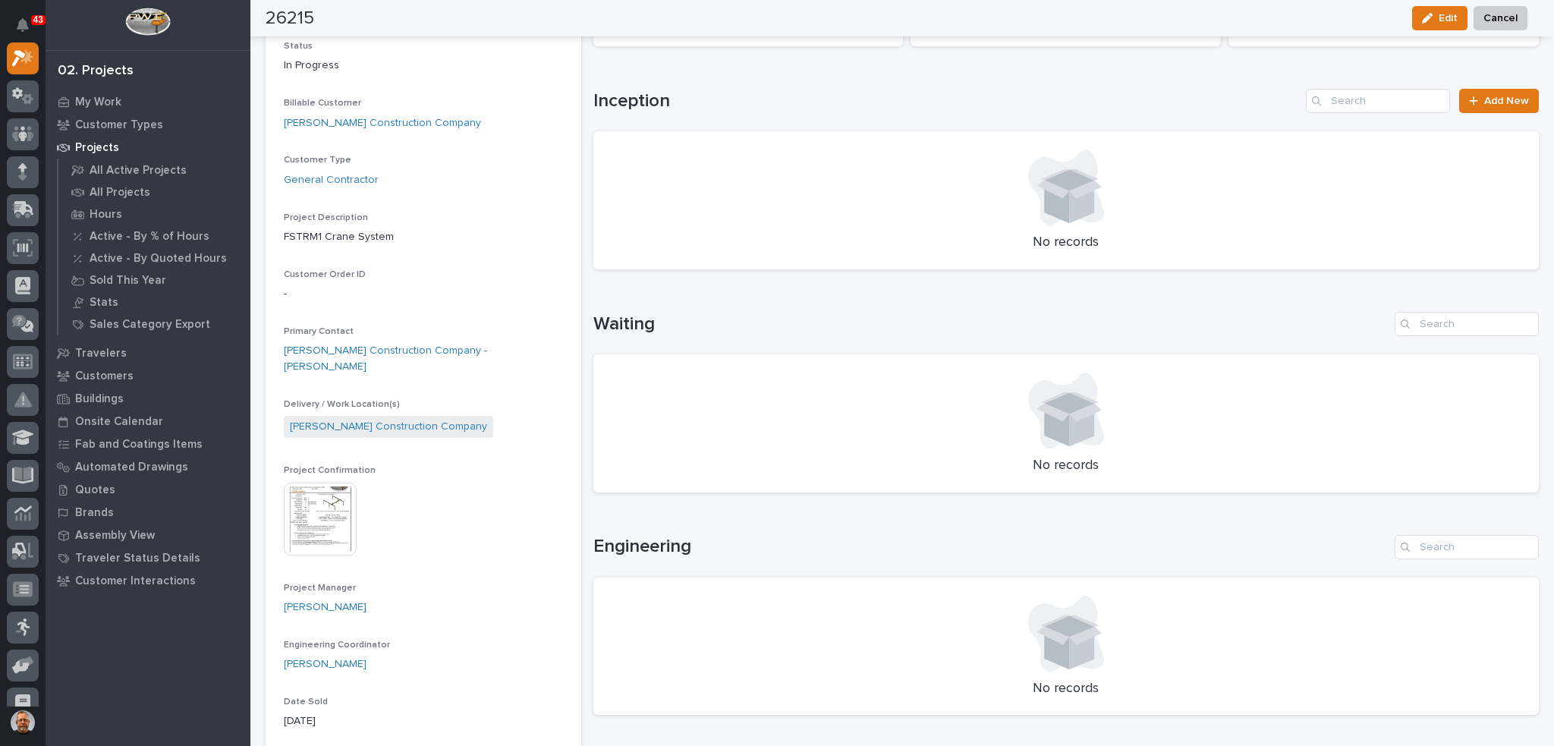
click at [325, 491] on img at bounding box center [320, 519] width 73 height 73
